Goal: Task Accomplishment & Management: Use online tool/utility

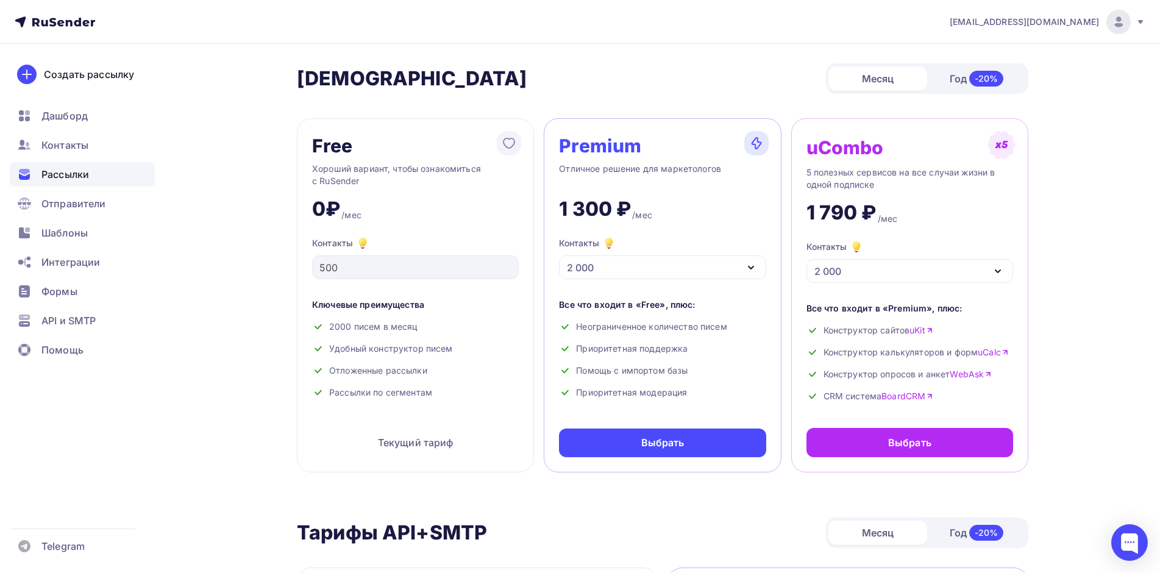
click at [65, 177] on span "Рассылки" at bounding box center [65, 174] width 48 height 15
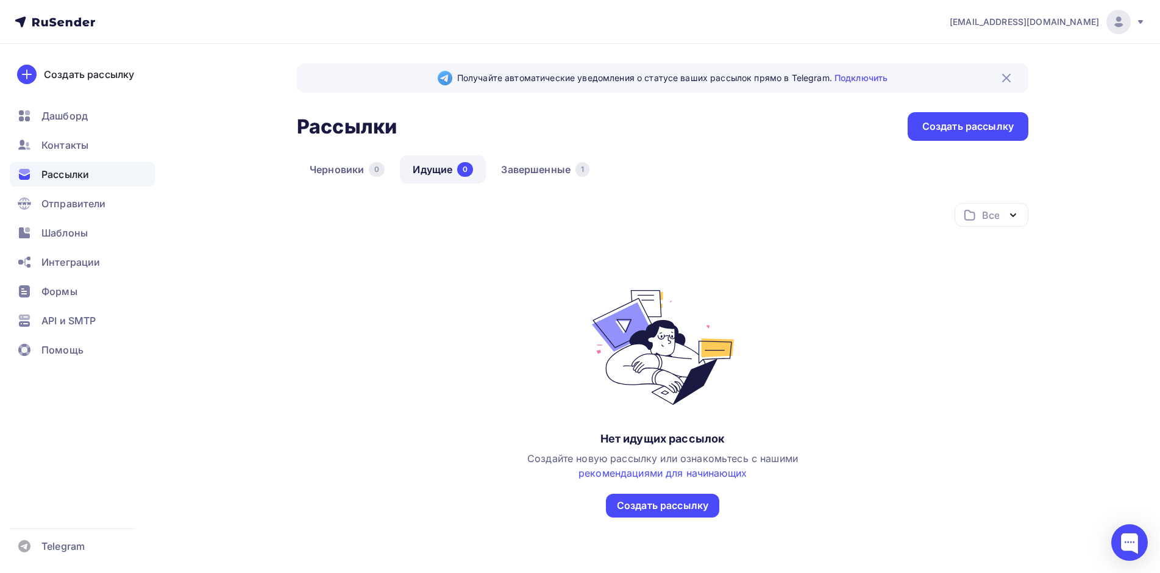
drag, startPoint x: 184, startPoint y: 145, endPoint x: 173, endPoint y: 143, distance: 11.2
click at [184, 146] on div "Получайте автоматические уведомления о статусе ваших рассылок прямо в Telegram.…" at bounding box center [579, 335] width 999 height 582
click at [117, 79] on div "Создать рассылку" at bounding box center [89, 74] width 90 height 15
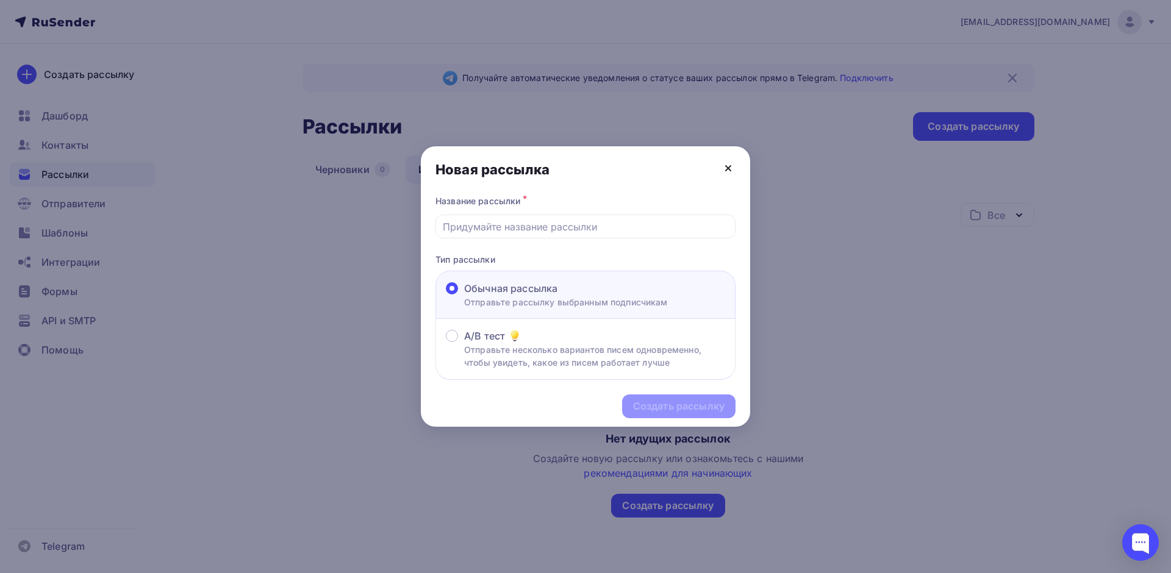
click at [729, 162] on icon at bounding box center [728, 168] width 15 height 15
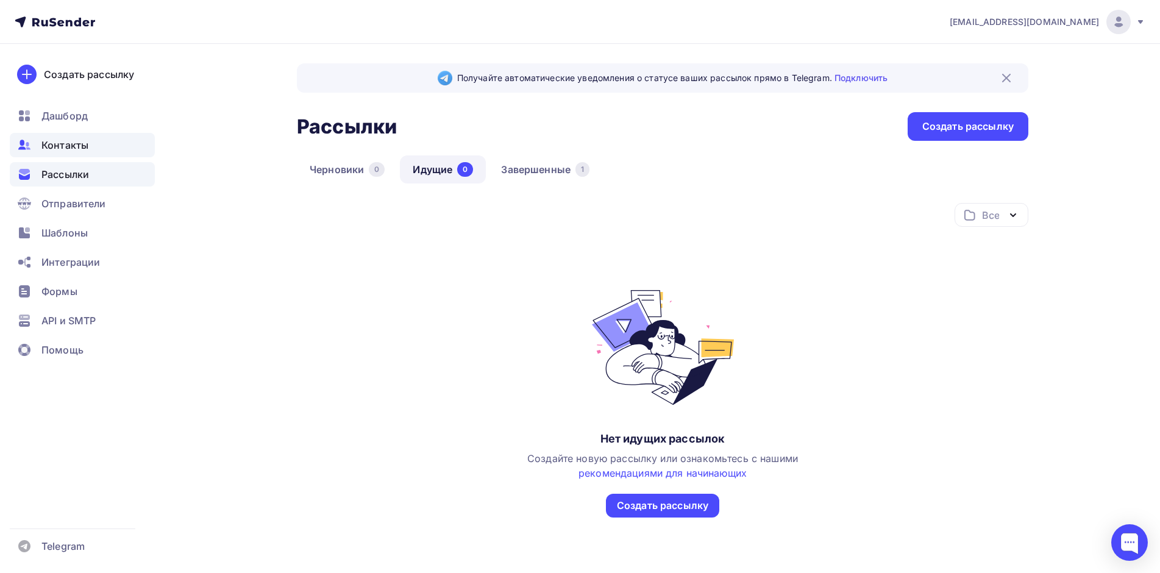
click at [74, 143] on span "Контакты" at bounding box center [64, 145] width 47 height 15
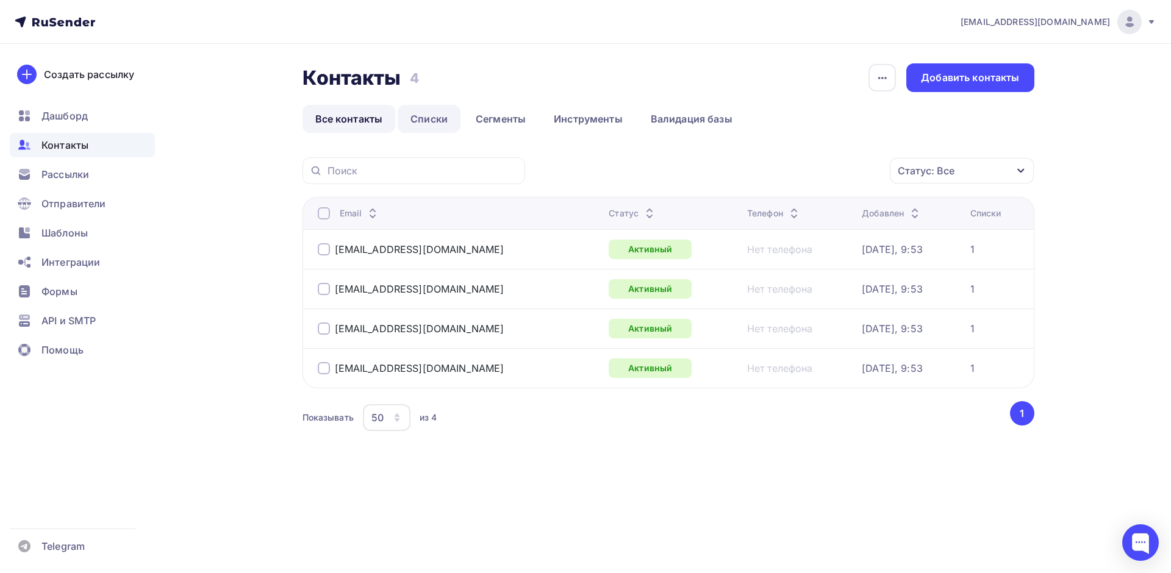
click at [438, 120] on link "Списки" at bounding box center [429, 119] width 63 height 28
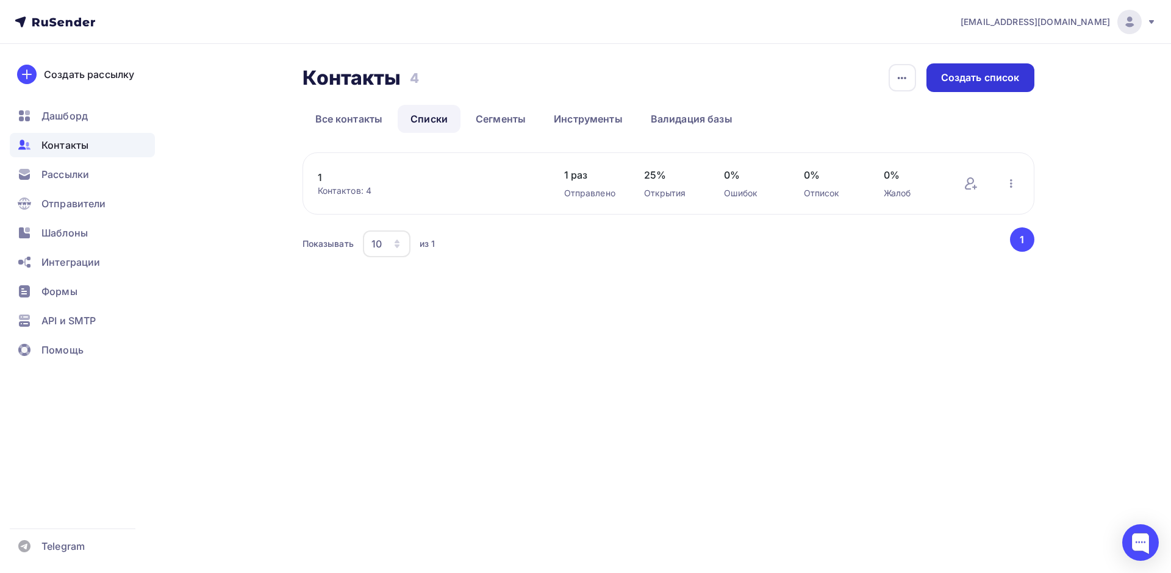
click at [971, 79] on div "Создать список" at bounding box center [980, 78] width 79 height 14
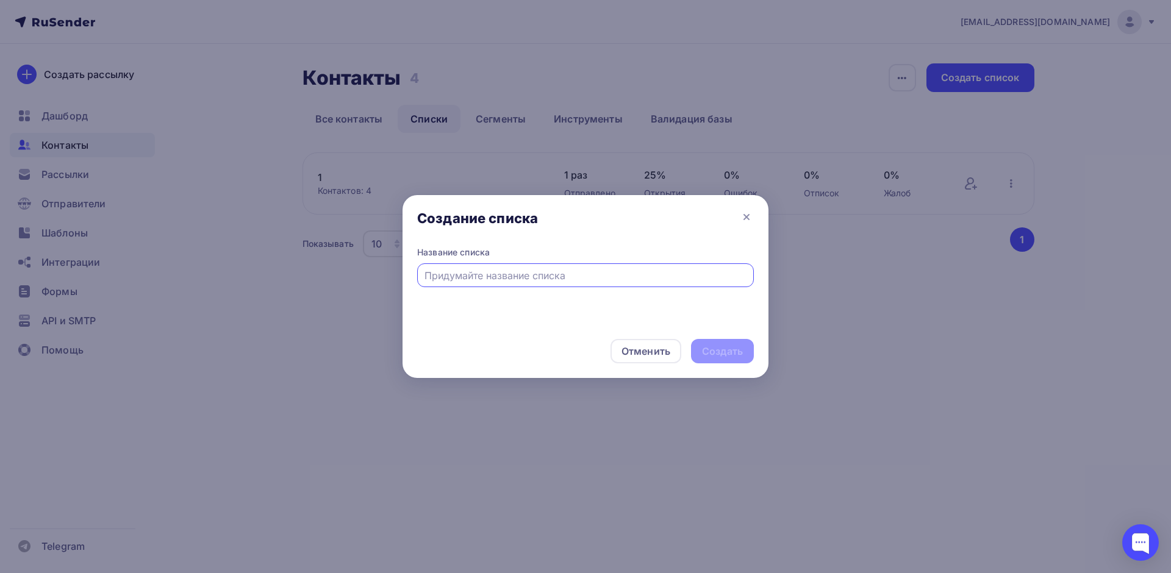
click at [549, 274] on input "text" at bounding box center [585, 275] width 323 height 15
type input "Томез"
click at [745, 352] on div "Создать" at bounding box center [722, 351] width 63 height 24
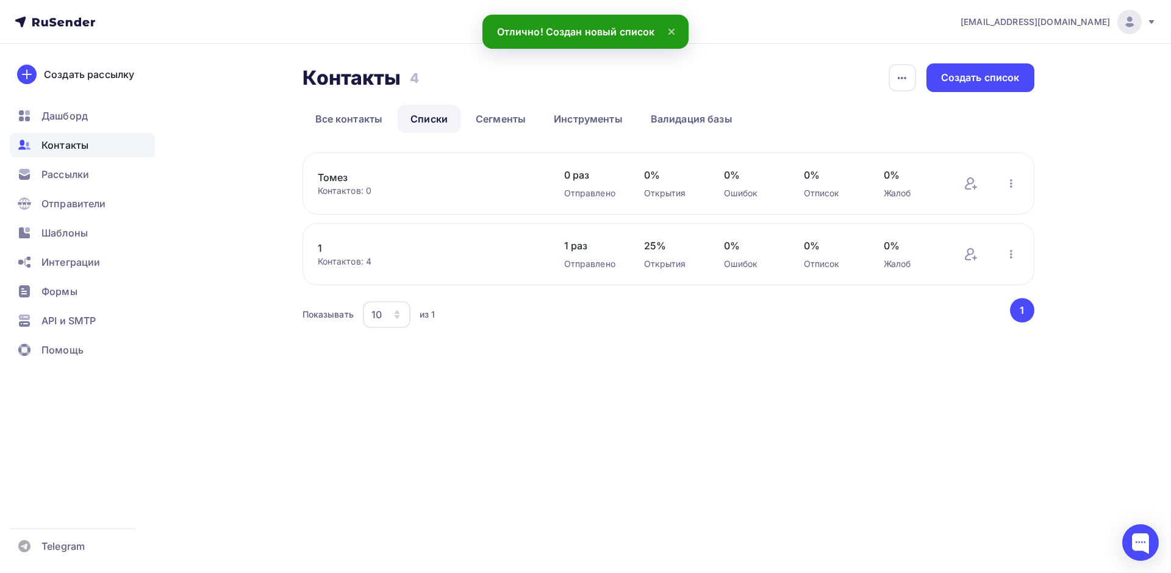
click at [529, 182] on div "Томез Контактов: 0" at bounding box center [429, 183] width 222 height 27
click at [968, 187] on icon at bounding box center [970, 183] width 15 height 15
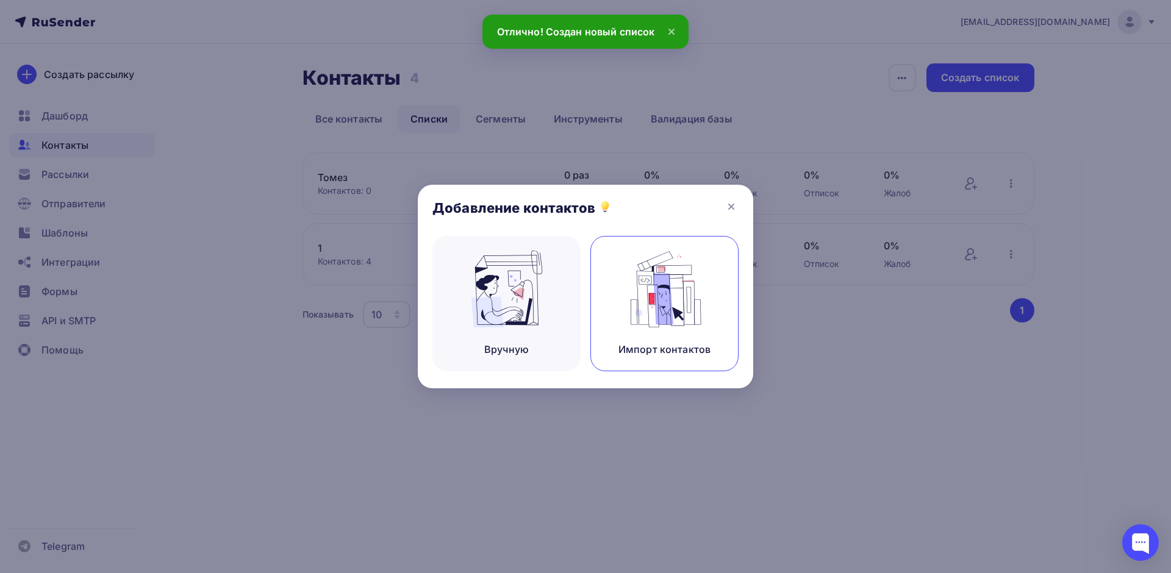
click at [690, 302] on img at bounding box center [665, 289] width 82 height 77
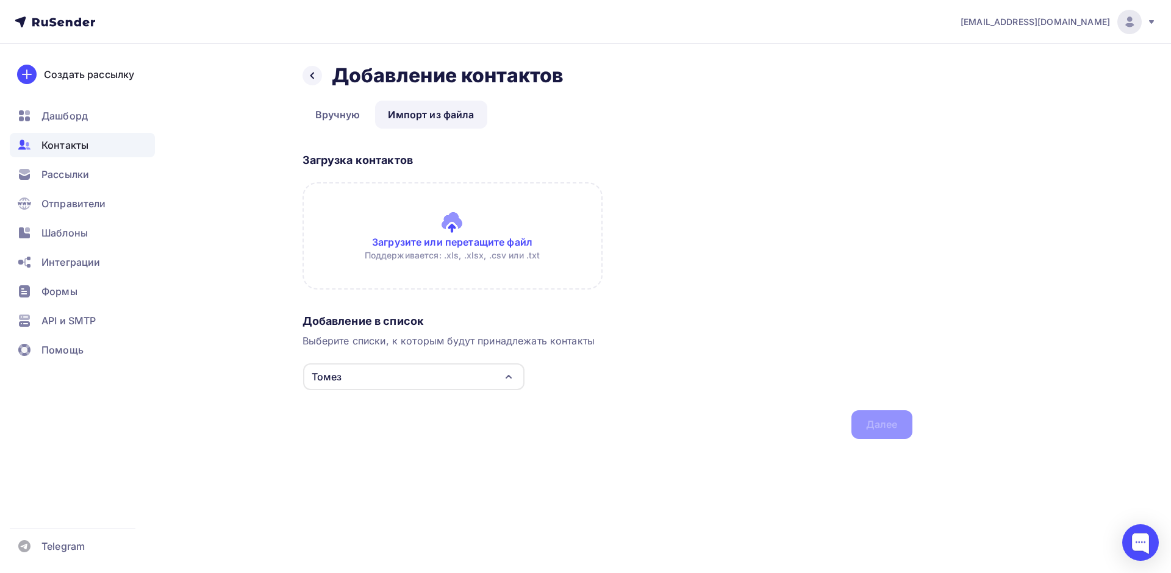
click at [474, 235] on input "file" at bounding box center [452, 235] width 300 height 107
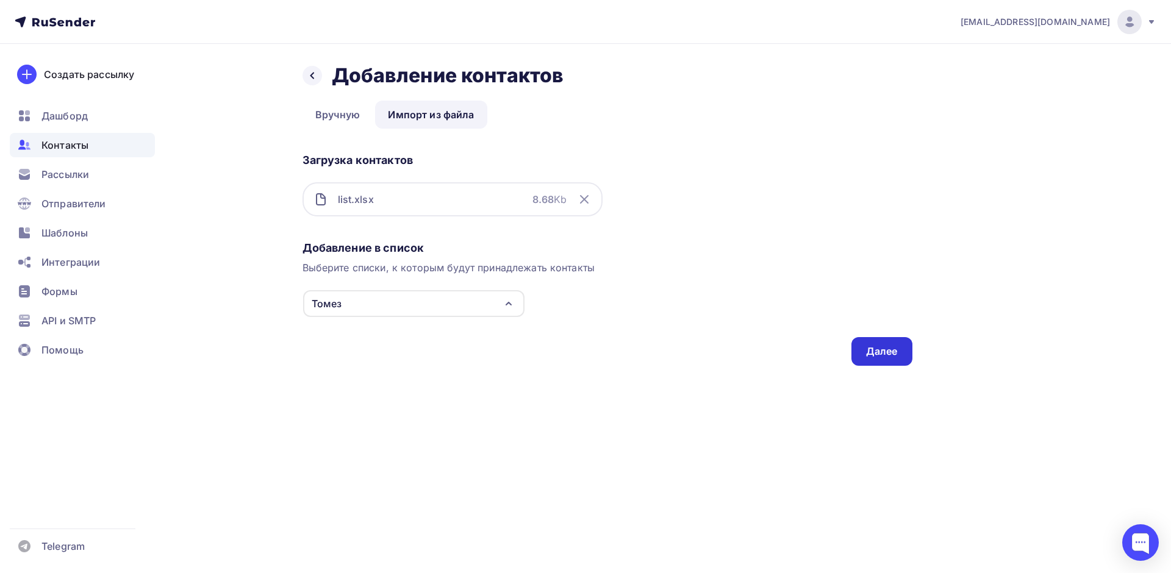
click at [887, 352] on div "Далее" at bounding box center [882, 352] width 32 height 14
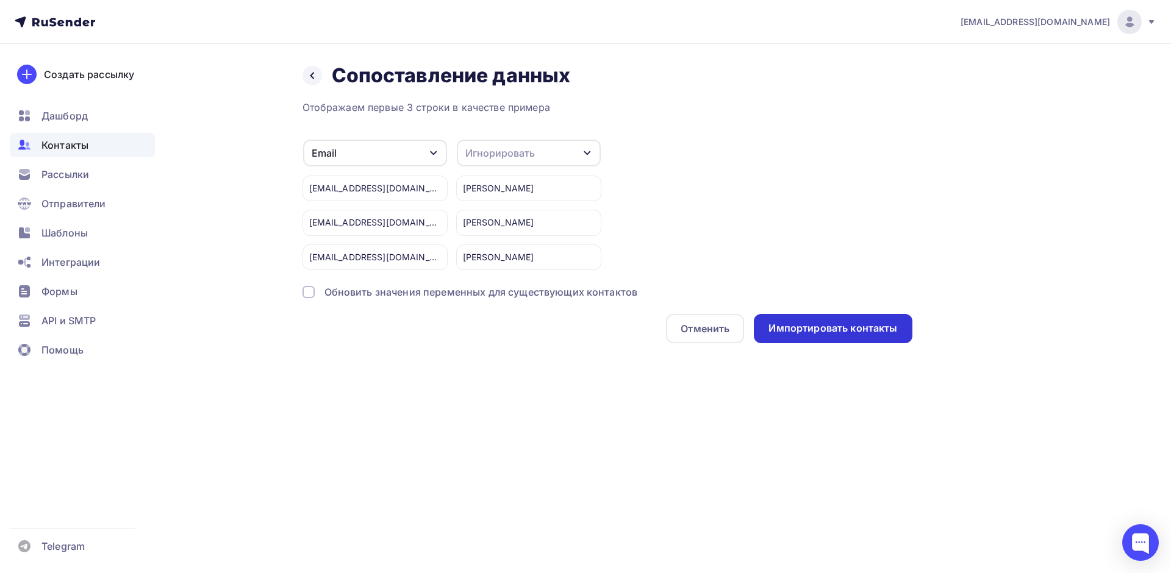
click at [833, 324] on div "Импортировать контакты" at bounding box center [832, 328] width 129 height 14
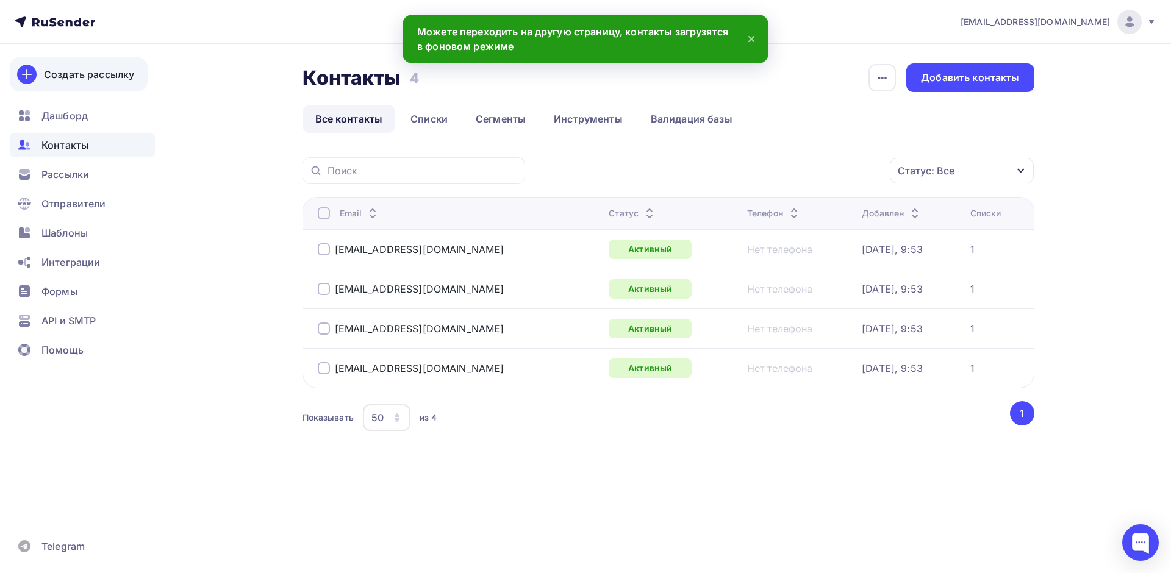
click at [82, 80] on div "Создать рассылку" at bounding box center [89, 74] width 90 height 15
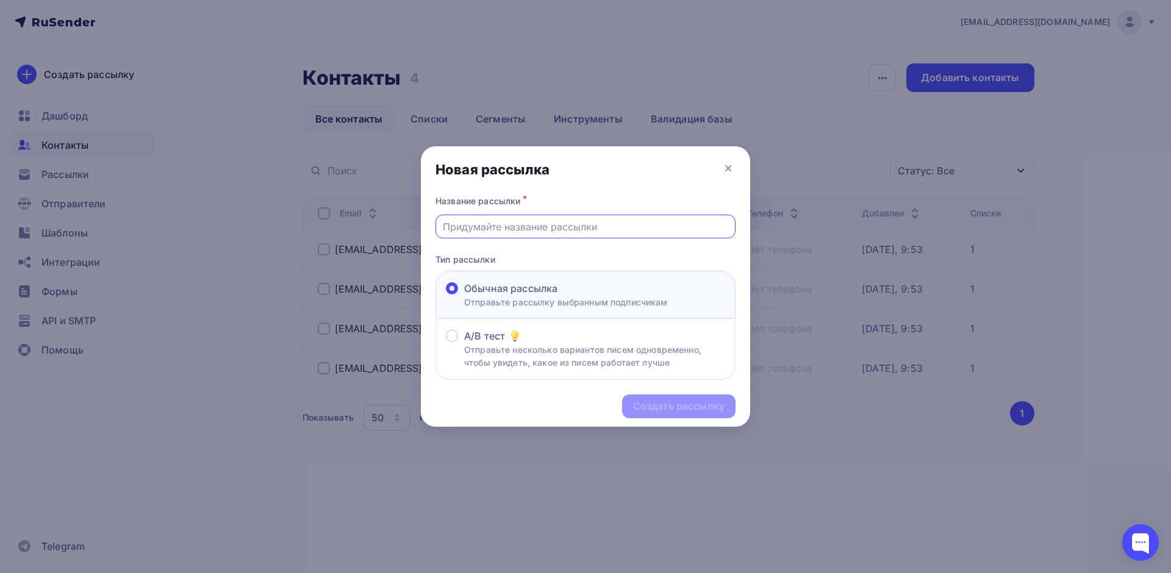
click at [549, 226] on input "text" at bounding box center [586, 227] width 286 height 15
drag, startPoint x: 605, startPoint y: 226, endPoint x: 376, endPoint y: 206, distance: 230.1
click at [376, 207] on div "Новая рассылка Название рассылки * Приглашение на мероприятие Тип рассылки Обыч…" at bounding box center [585, 286] width 1171 height 573
paste input "риглашение на мероприятие"
click at [445, 227] on input "приглашение на мероприятие" at bounding box center [586, 227] width 286 height 15
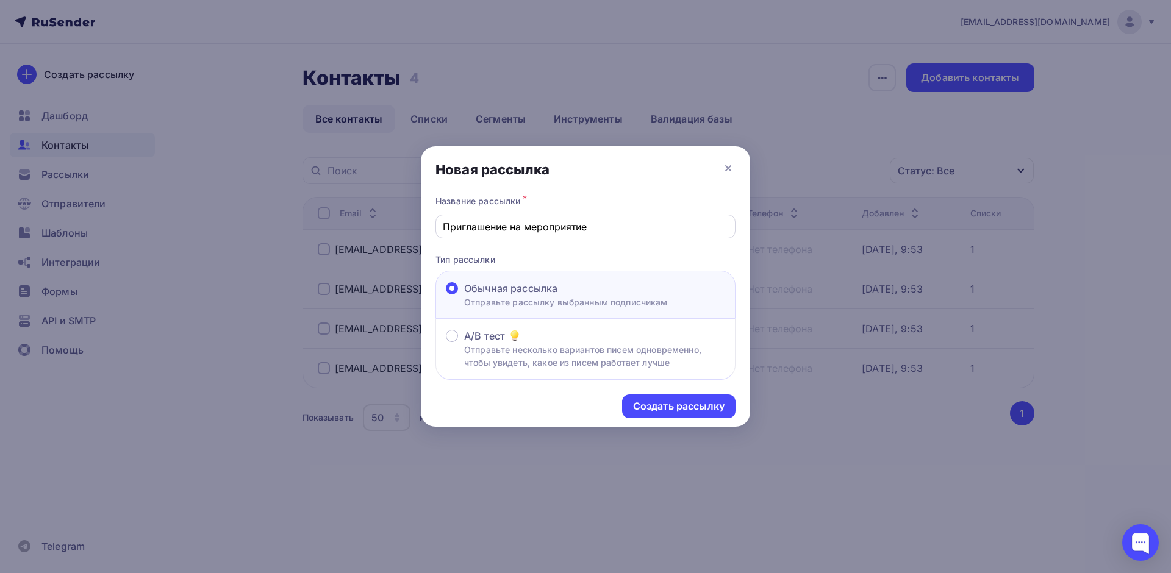
click at [612, 234] on div "Приглашение на мероприятие" at bounding box center [585, 227] width 300 height 24
click at [605, 230] on input "Приглашение на мероприятие" at bounding box center [586, 227] width 286 height 15
type input "Приглашение на мероприятие(тест)"
click at [676, 401] on div "Создать рассылку" at bounding box center [678, 406] width 91 height 14
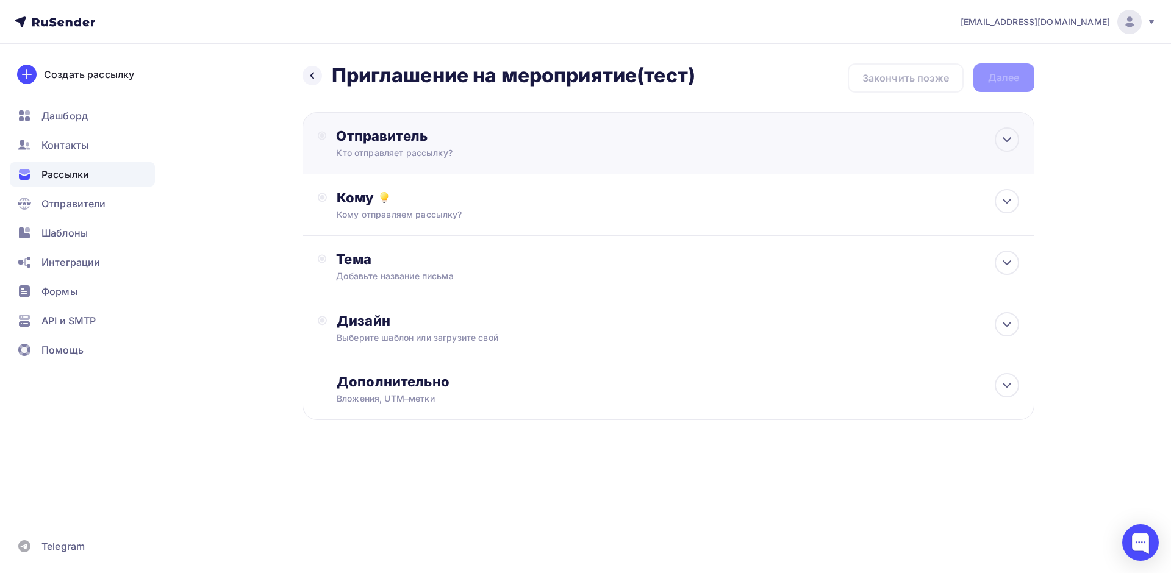
click at [466, 149] on div "Кто отправляет рассылку?" at bounding box center [455, 153] width 238 height 12
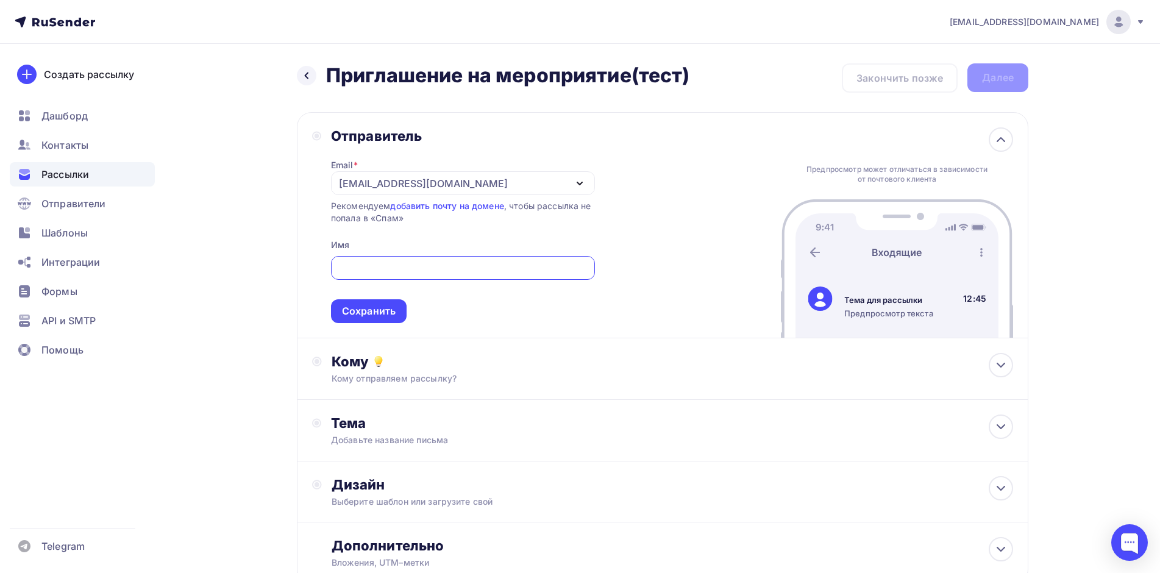
click at [502, 178] on div "[EMAIL_ADDRESS][DOMAIN_NAME]" at bounding box center [463, 183] width 264 height 24
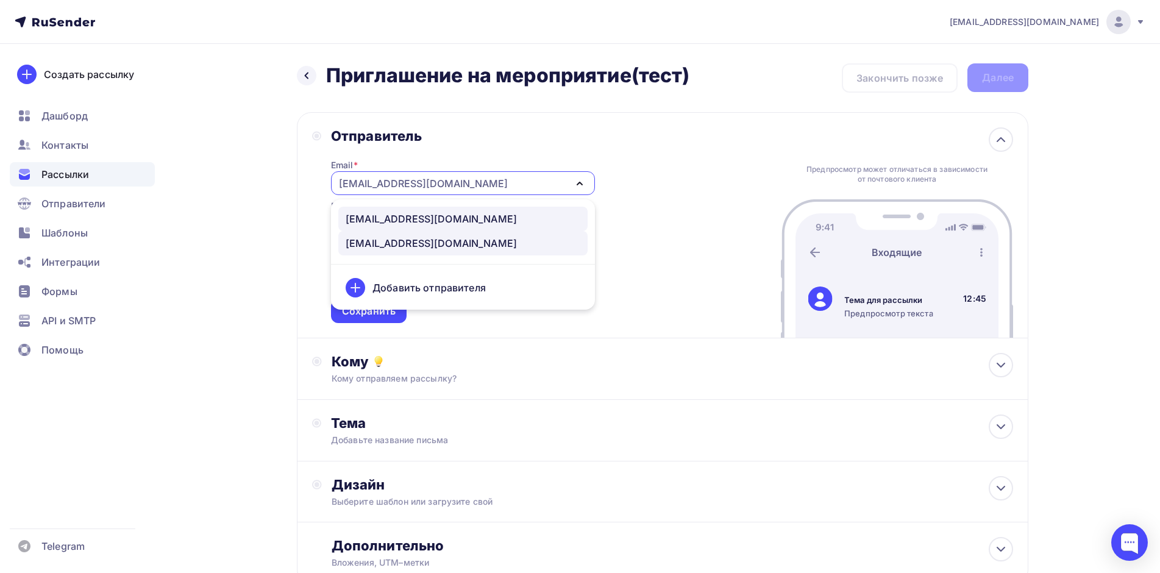
click at [455, 222] on div "[EMAIL_ADDRESS][DOMAIN_NAME]" at bounding box center [431, 219] width 171 height 15
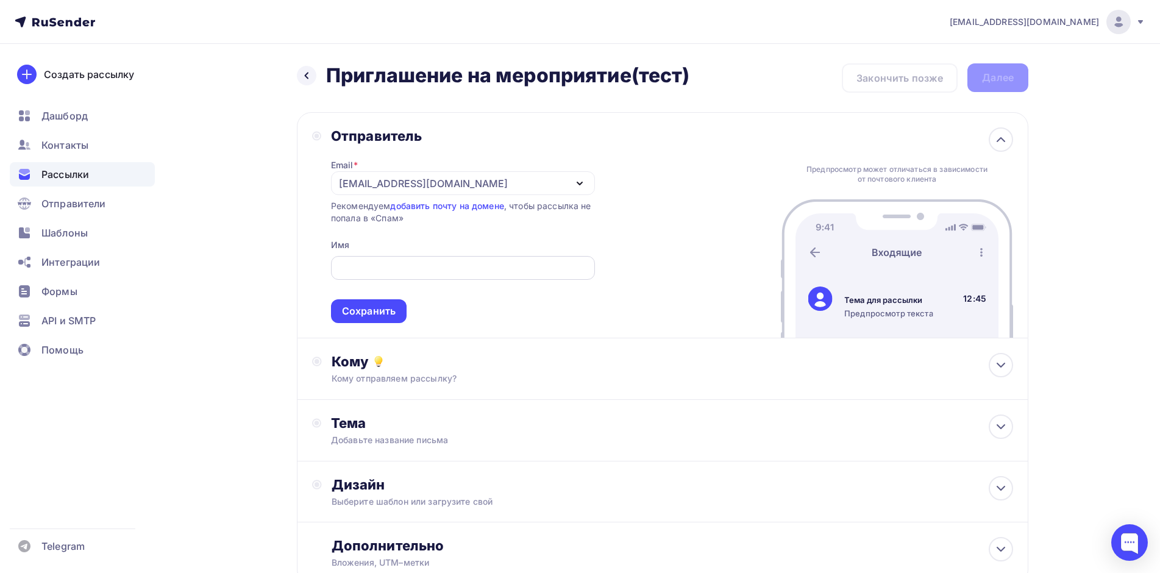
click at [428, 263] on input "text" at bounding box center [463, 268] width 250 height 15
type input "Ф"
type input "AO Tomez"
click at [387, 315] on div "Сохранить" at bounding box center [369, 311] width 54 height 14
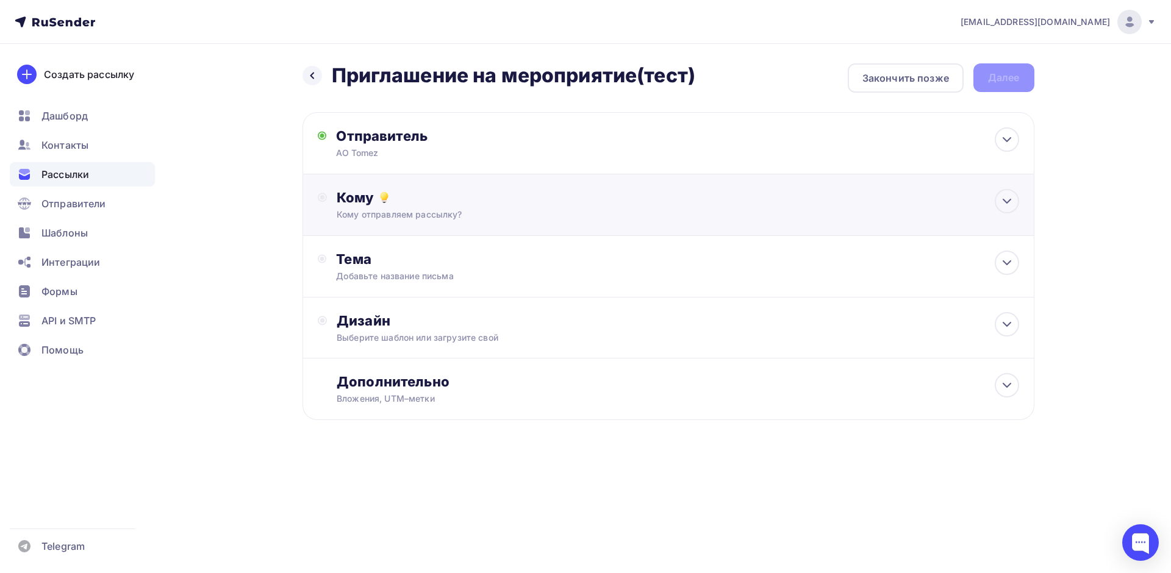
click at [449, 202] on div "Кому" at bounding box center [678, 197] width 682 height 17
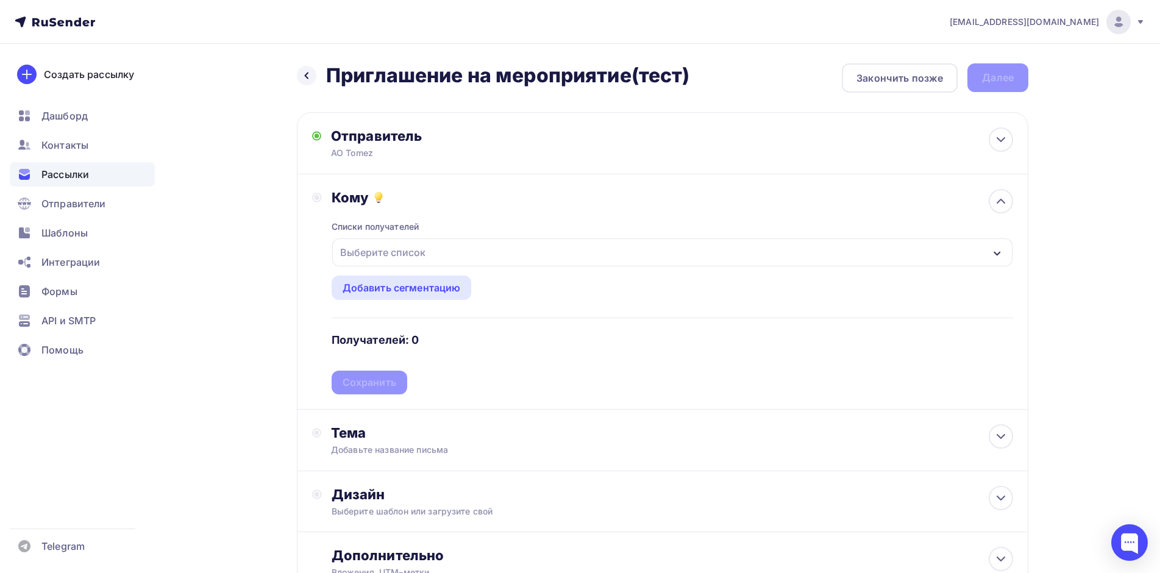
click at [470, 254] on div "Выберите список" at bounding box center [672, 252] width 680 height 28
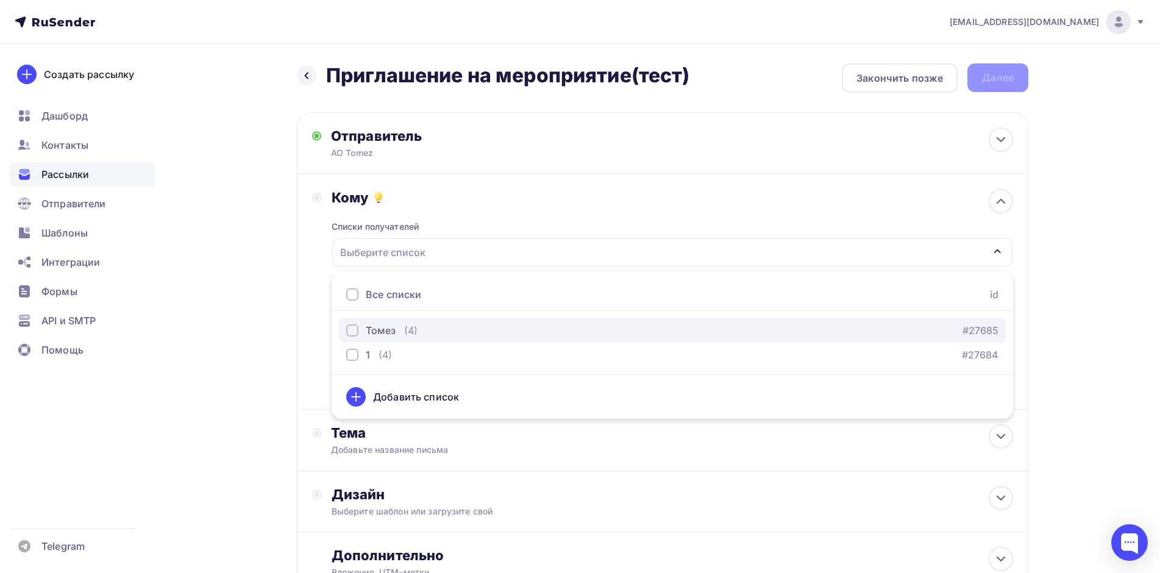
click at [390, 330] on div "Томез" at bounding box center [381, 330] width 30 height 15
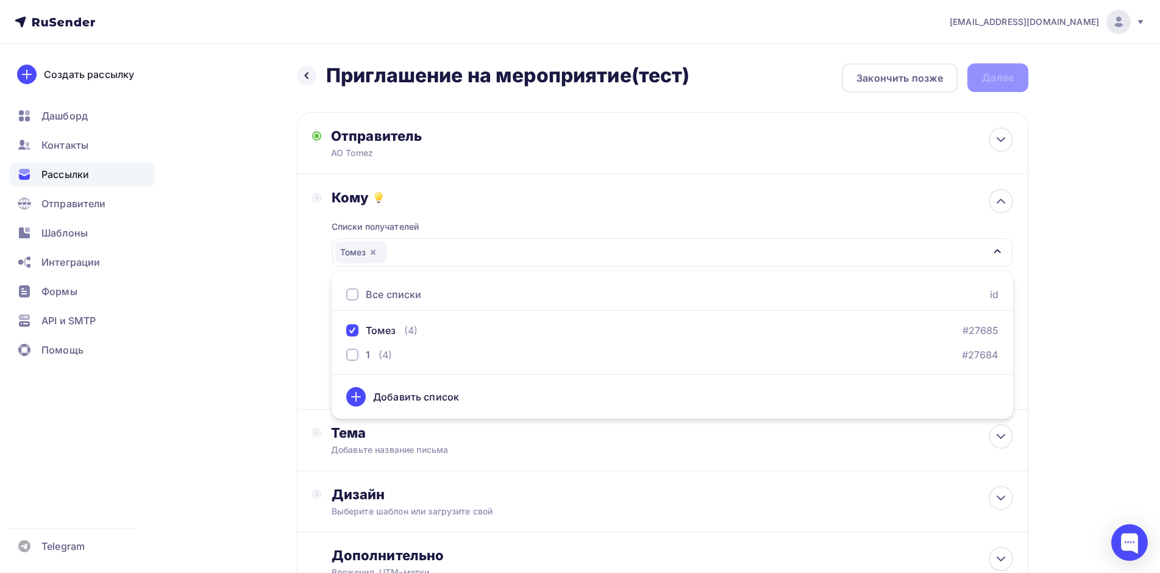
click at [804, 205] on div "Кому" at bounding box center [673, 197] width 682 height 17
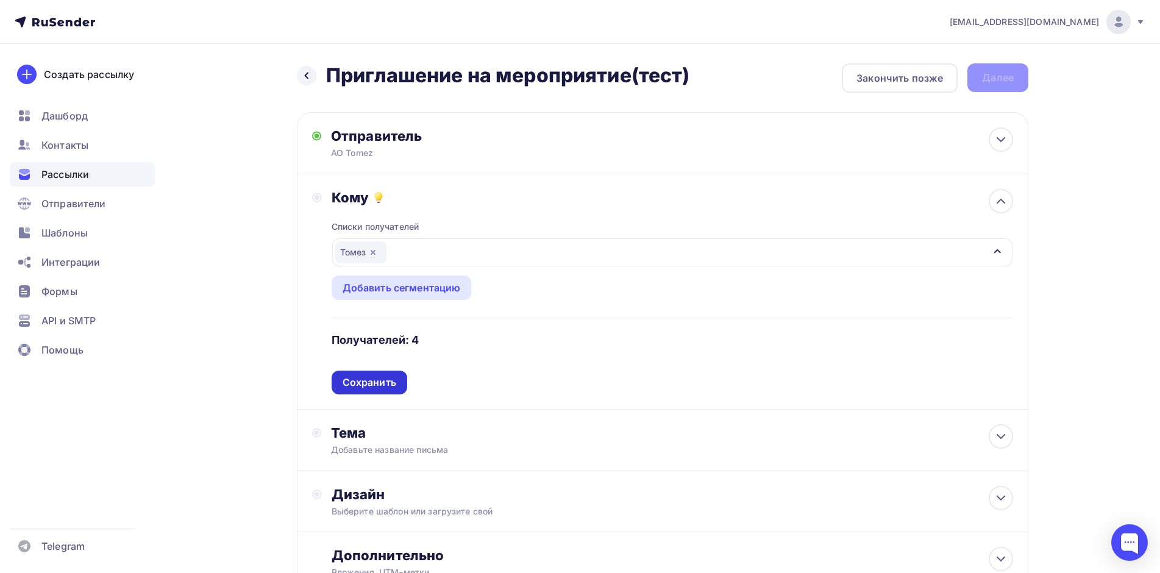
click at [357, 385] on div "Сохранить" at bounding box center [370, 383] width 54 height 14
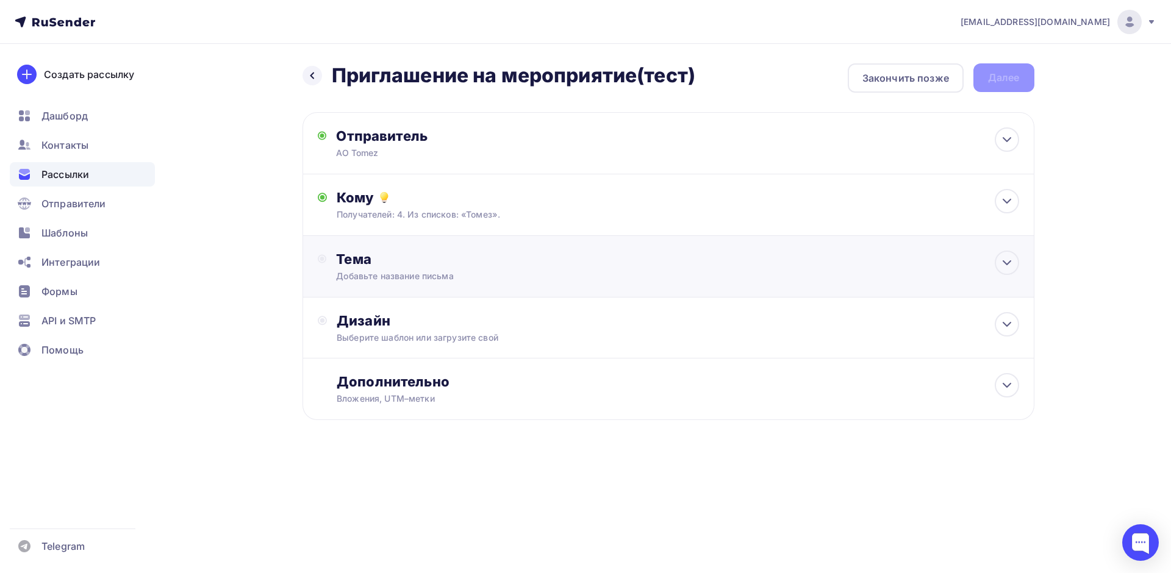
click at [432, 260] on div "Тема" at bounding box center [456, 259] width 241 height 17
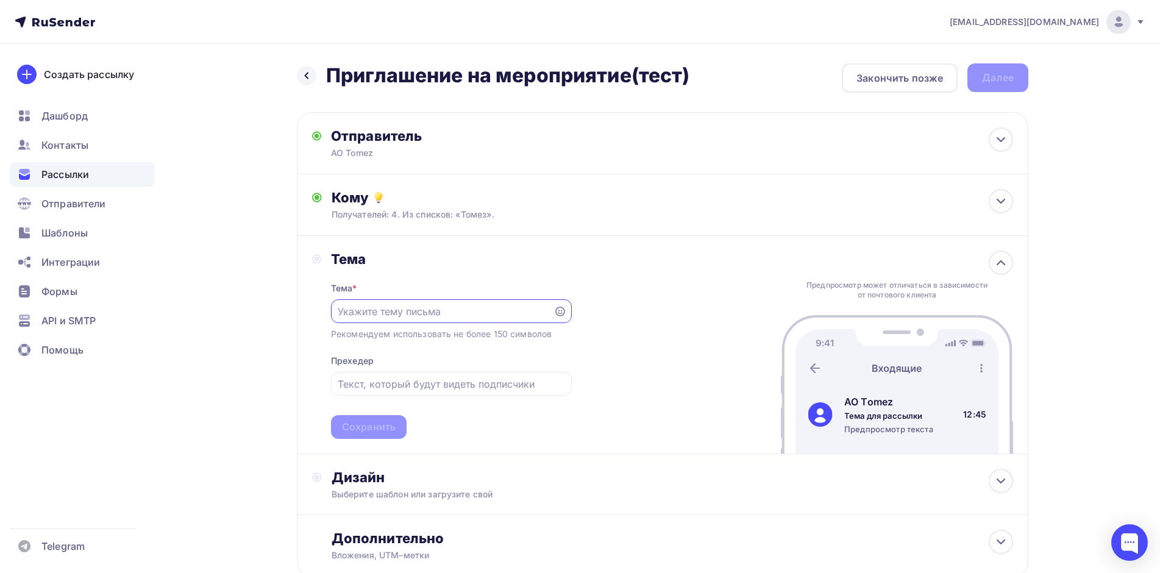
click at [421, 313] on input "text" at bounding box center [442, 311] width 209 height 15
paste input "приглашение на мероприятие"
click at [341, 314] on input "приглашение на мероприятие" at bounding box center [442, 311] width 209 height 15
type input "Приглашение на мероприятие"
click at [377, 435] on div "Сохранить" at bounding box center [369, 427] width 76 height 24
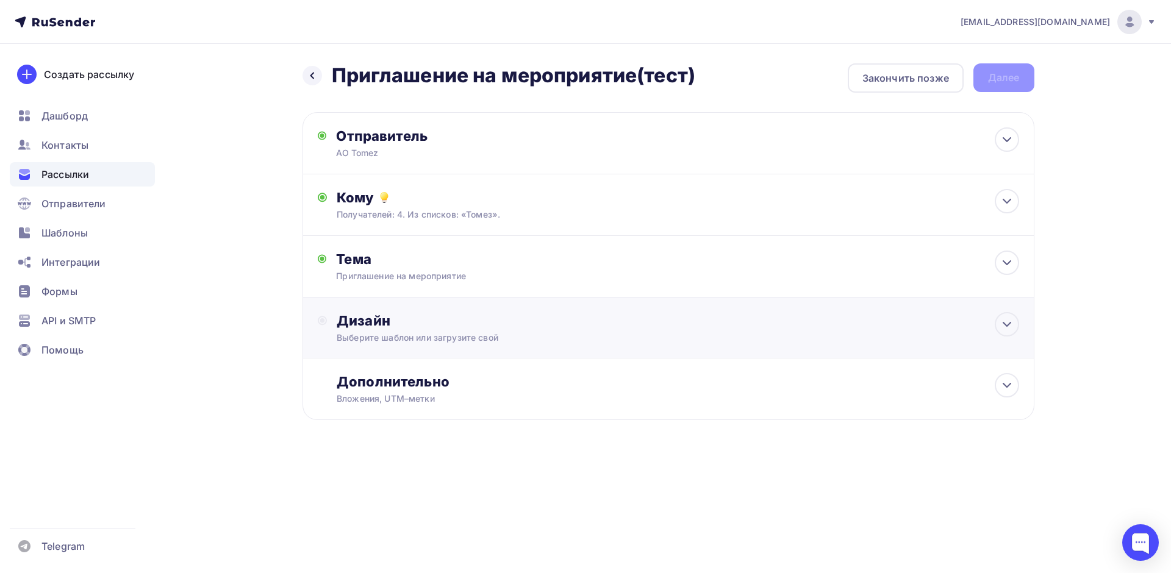
click at [429, 316] on div "Дизайн" at bounding box center [678, 320] width 682 height 17
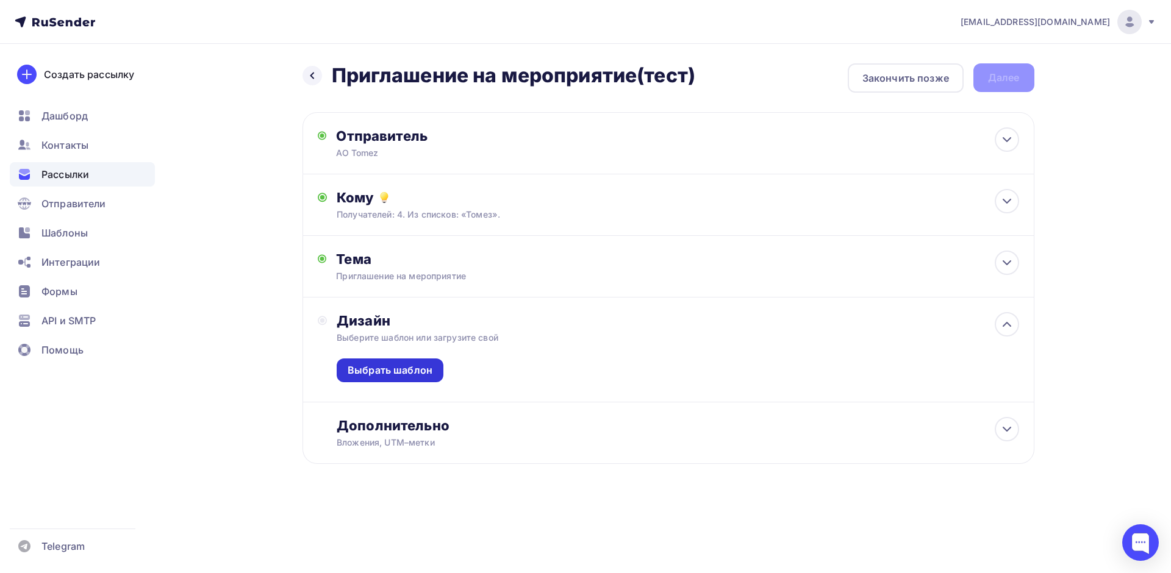
click at [419, 375] on div "Выбрать шаблон" at bounding box center [390, 370] width 85 height 14
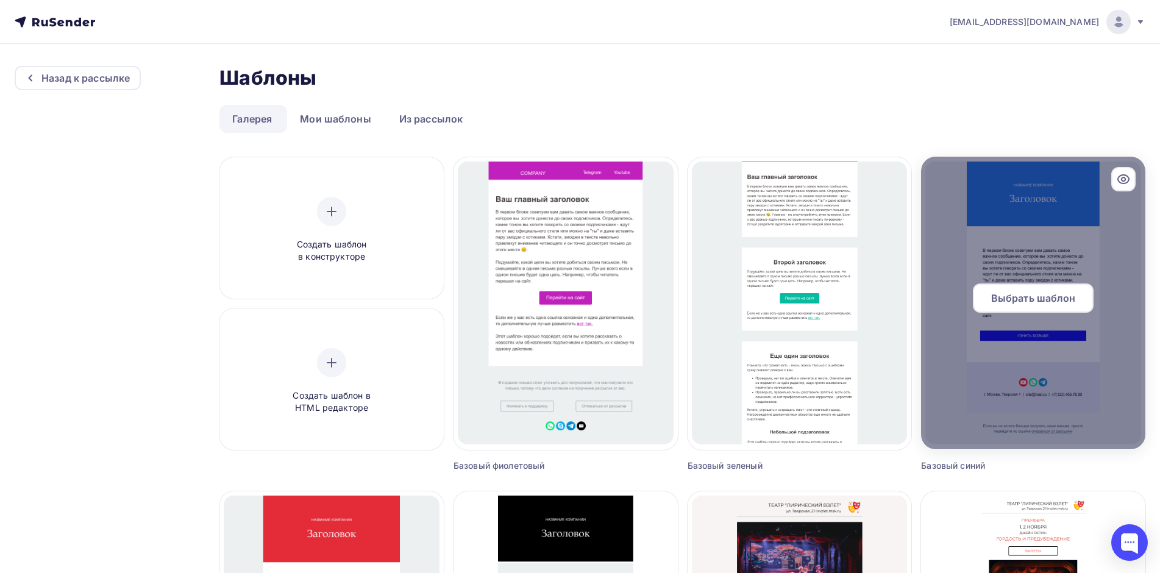
click at [1021, 214] on div at bounding box center [1033, 303] width 224 height 293
click at [1024, 301] on span "Выбрать шаблон" at bounding box center [1033, 298] width 85 height 15
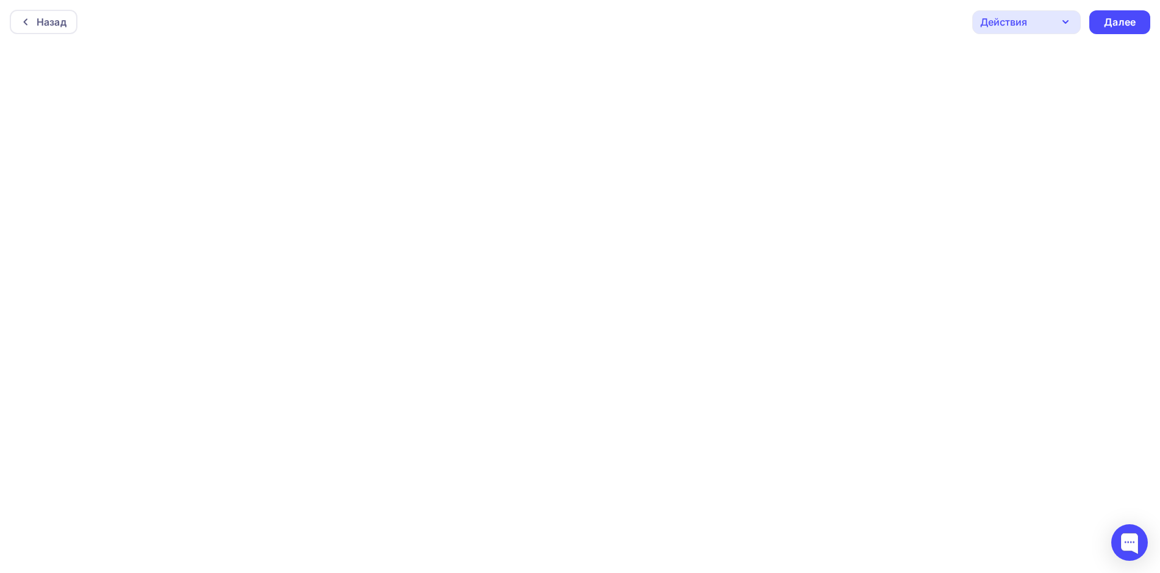
scroll to position [3, 0]
click at [1062, 15] on icon "button" at bounding box center [1066, 19] width 15 height 15
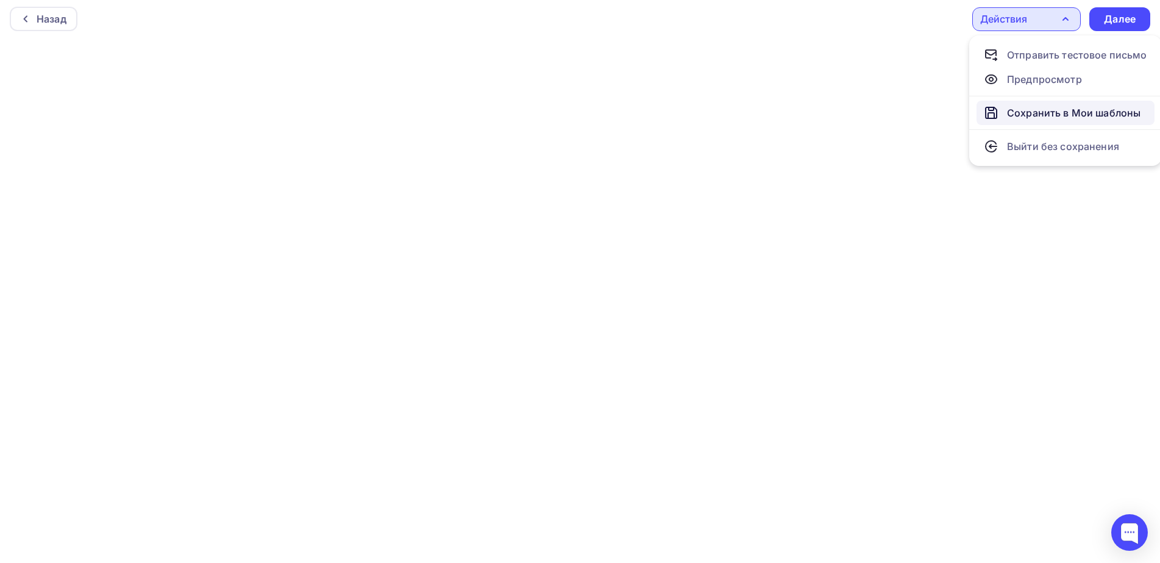
click at [1055, 116] on div "Сохранить в Мои шаблоны" at bounding box center [1074, 112] width 134 height 15
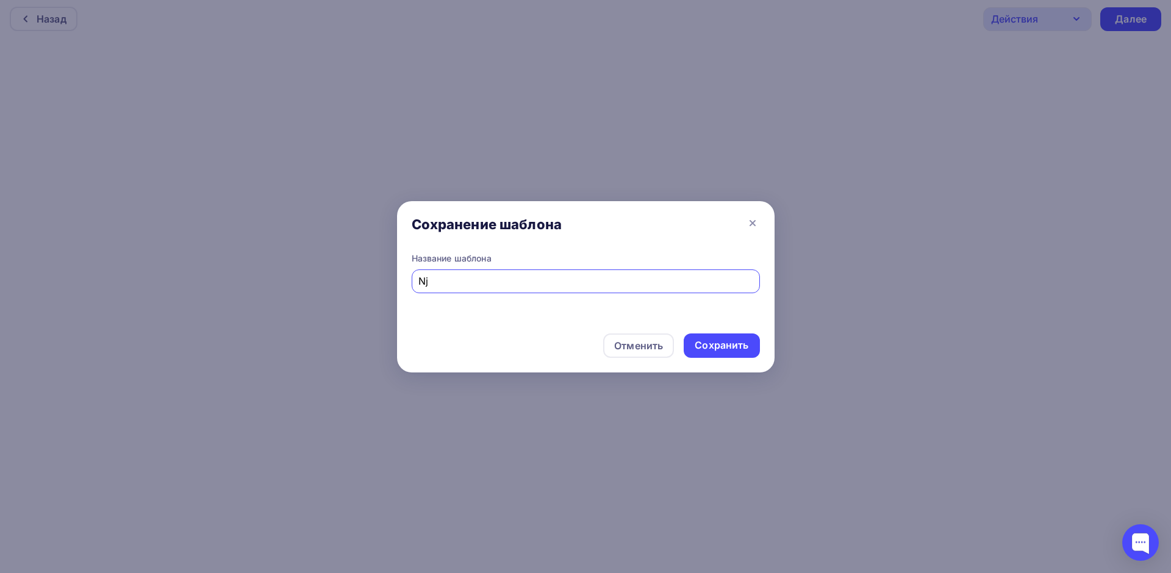
type input "N"
type input "Томез"
click at [727, 346] on div "Сохранить" at bounding box center [722, 345] width 54 height 14
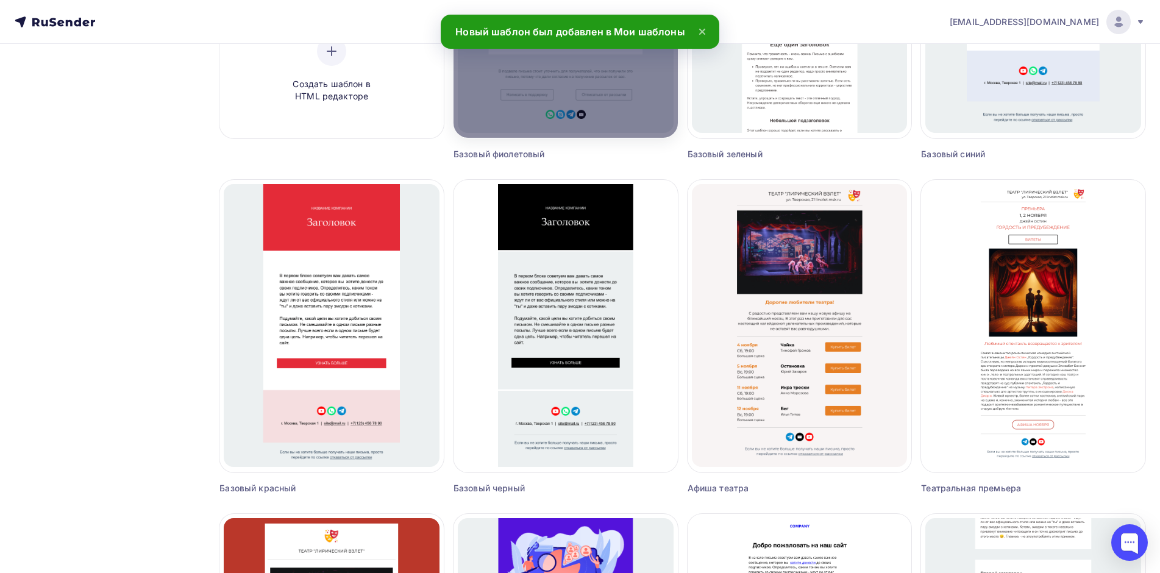
scroll to position [7, 0]
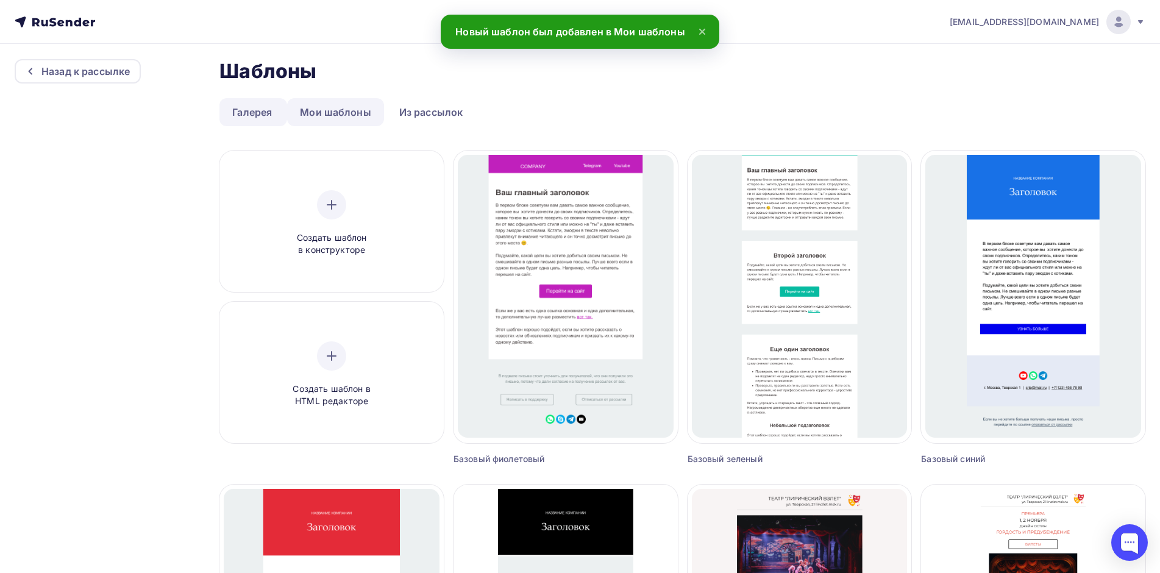
click at [355, 121] on link "Мои шаблоны" at bounding box center [335, 112] width 97 height 28
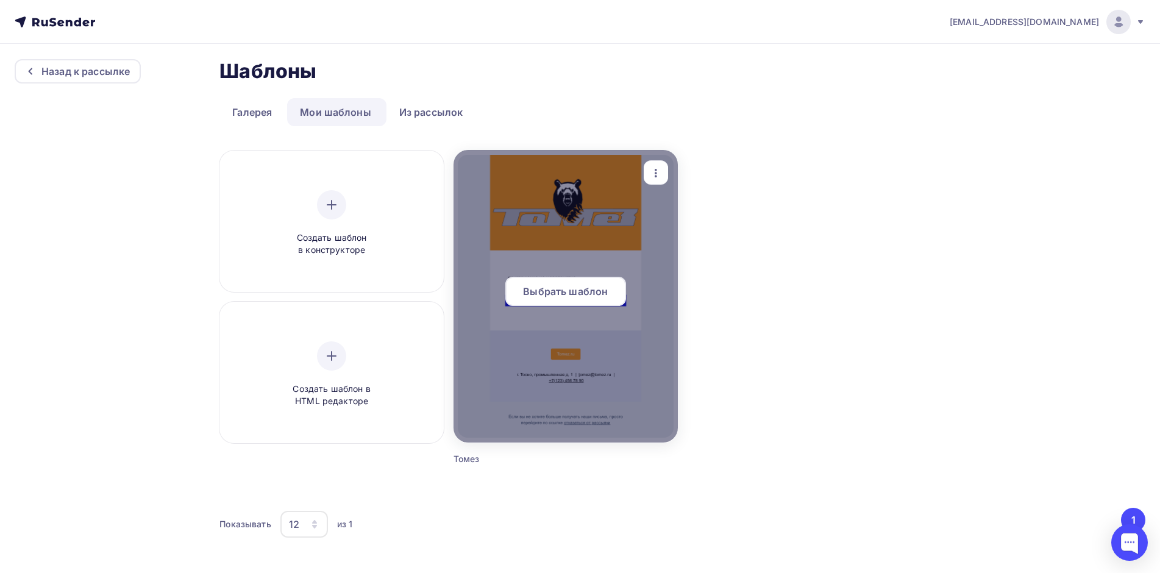
click at [585, 284] on div "Выбрать шаблон" at bounding box center [565, 291] width 121 height 29
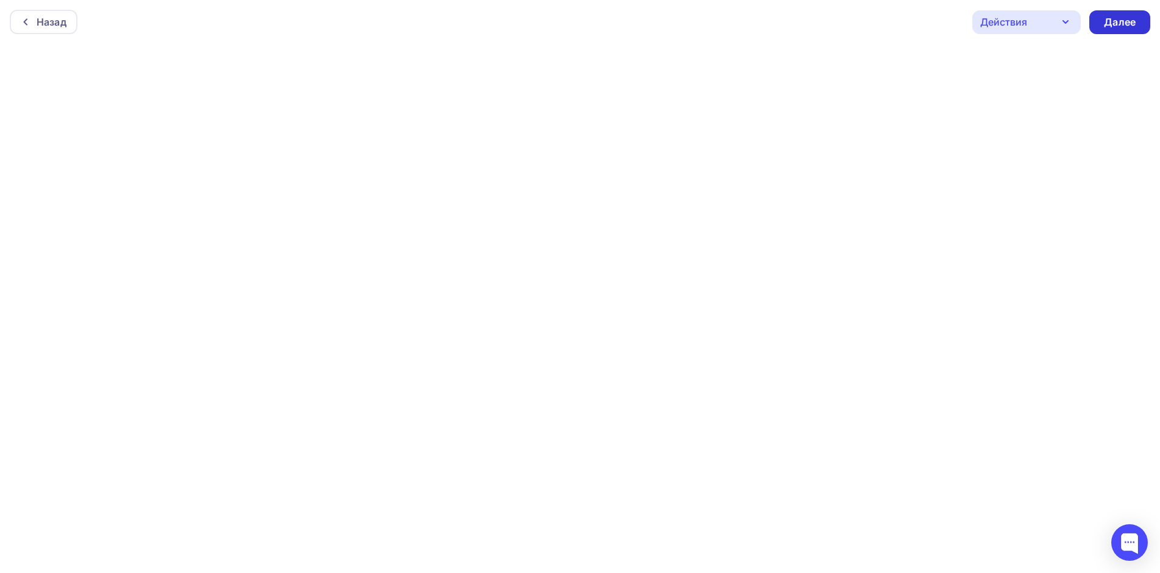
click at [1115, 21] on div "Далее" at bounding box center [1120, 22] width 32 height 14
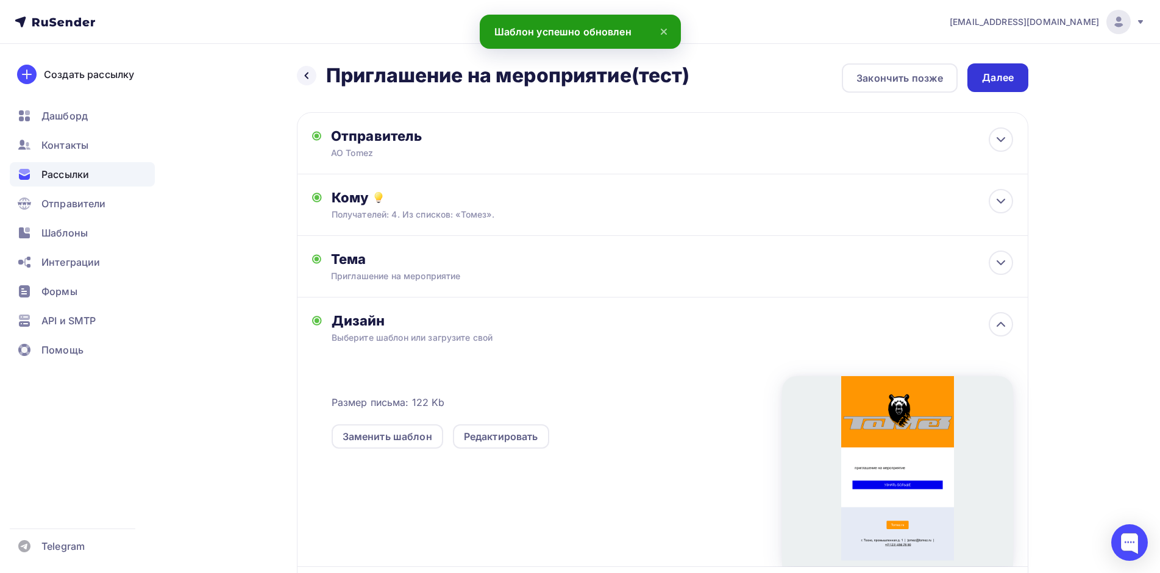
click at [1001, 76] on div "Далее" at bounding box center [998, 78] width 32 height 14
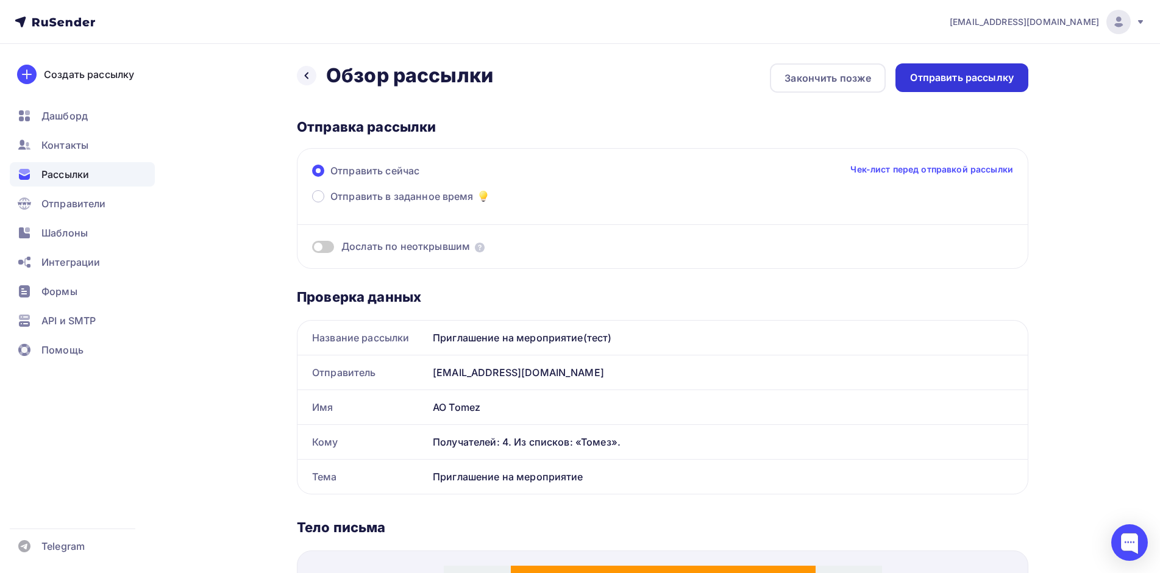
click at [962, 81] on div "Отправить рассылку" at bounding box center [962, 78] width 104 height 14
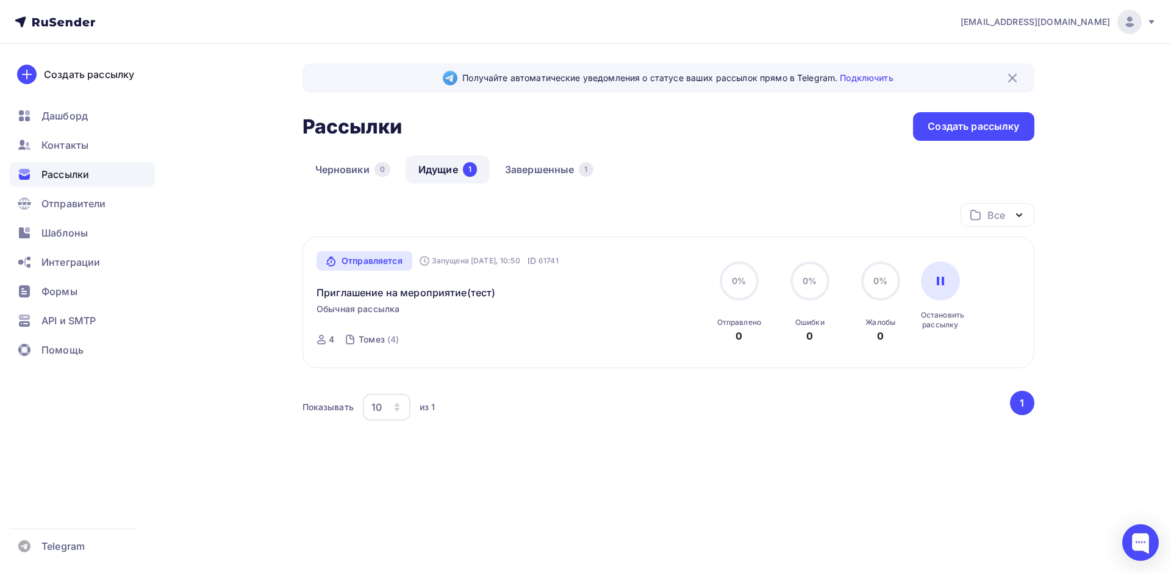
click at [66, 15] on icon at bounding box center [55, 22] width 80 height 15
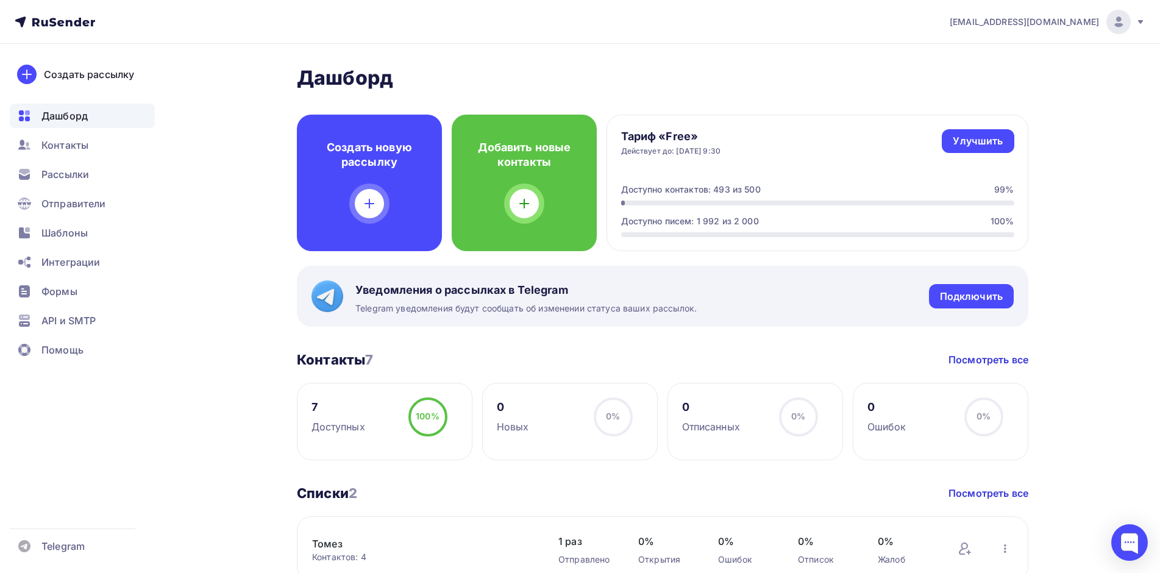
scroll to position [183, 0]
